Goal: Transaction & Acquisition: Purchase product/service

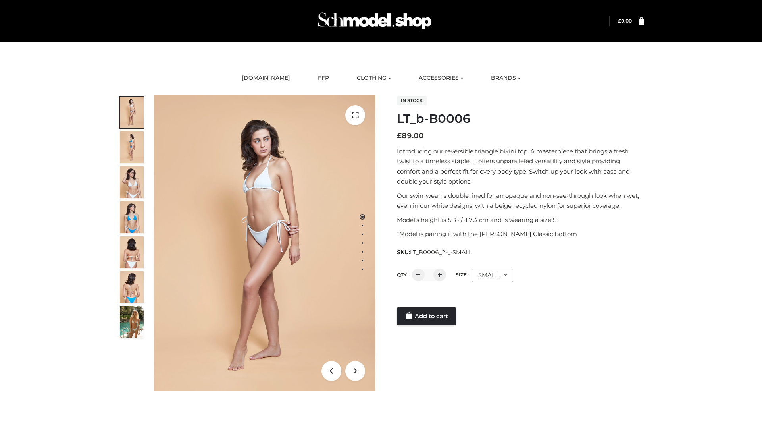
click at [427, 316] on link "Add to cart" at bounding box center [426, 315] width 59 height 17
